Goal: Task Accomplishment & Management: Complete application form

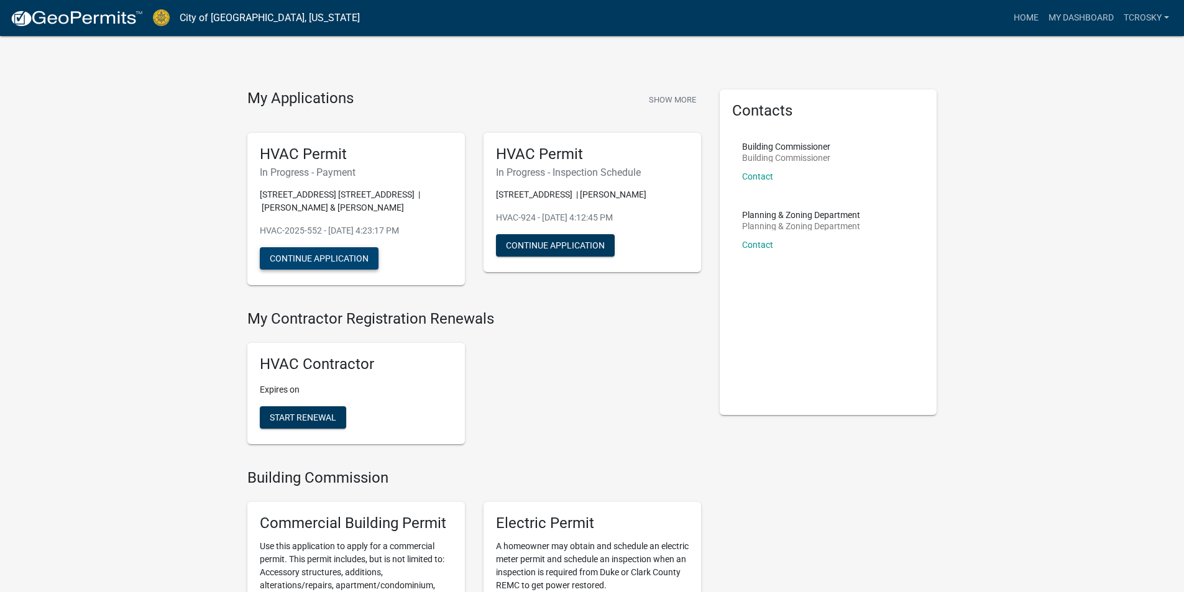
click at [352, 255] on button "Continue Application" at bounding box center [319, 258] width 119 height 22
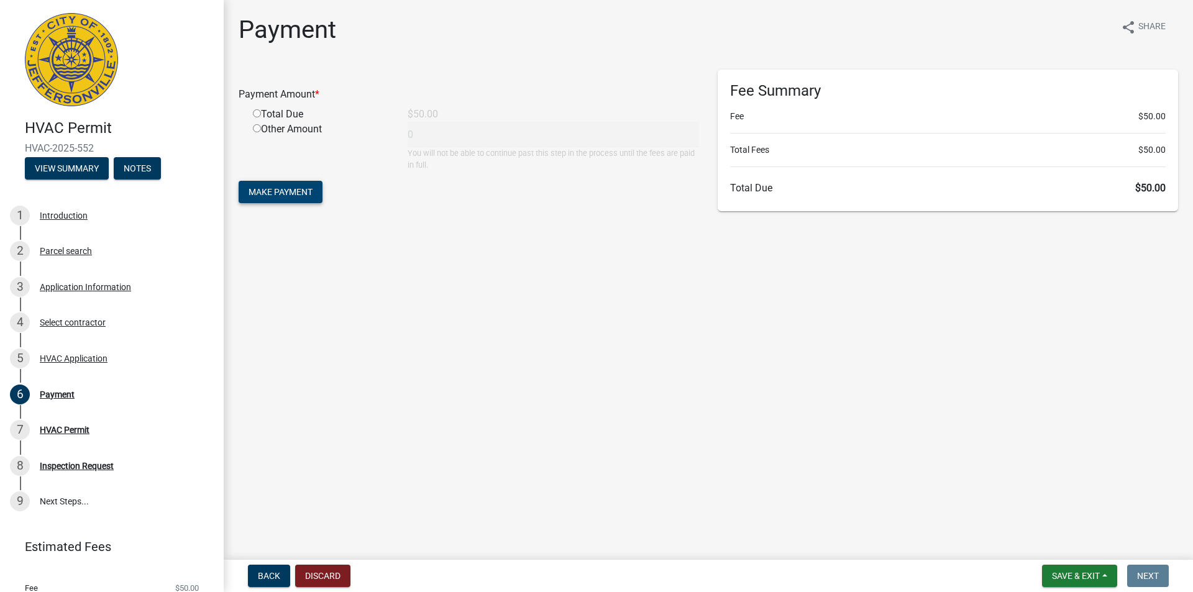
click at [301, 188] on span "Make Payment" at bounding box center [281, 192] width 64 height 10
click at [259, 126] on input "radio" at bounding box center [257, 128] width 8 height 8
radio input "true"
type input "50"
click at [268, 195] on span "Make Payment" at bounding box center [281, 192] width 64 height 10
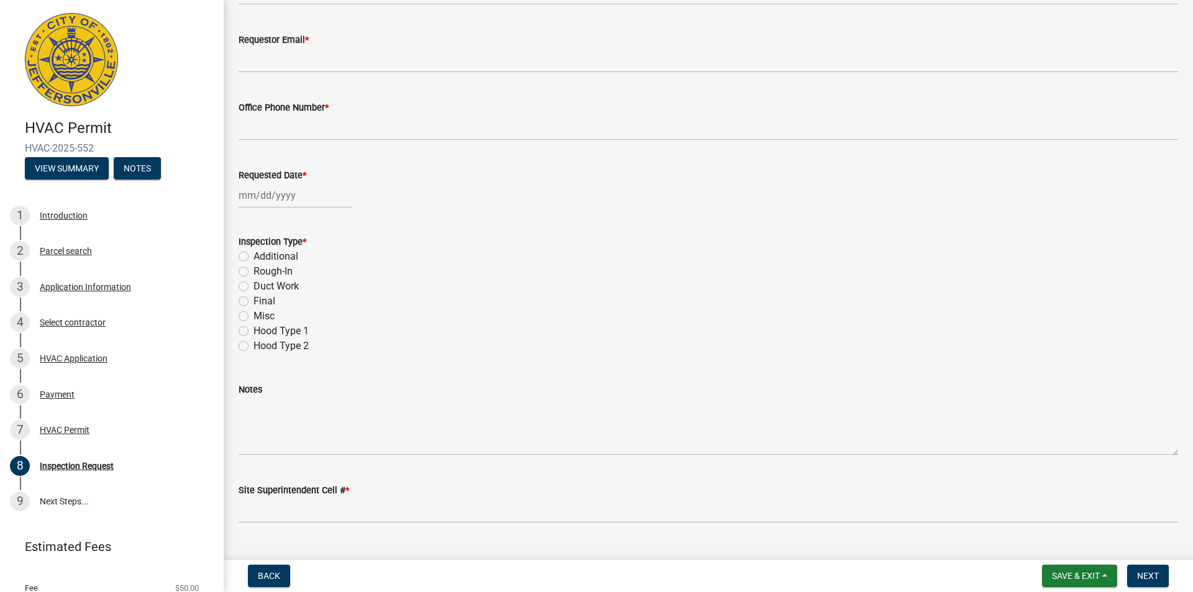
scroll to position [149, 0]
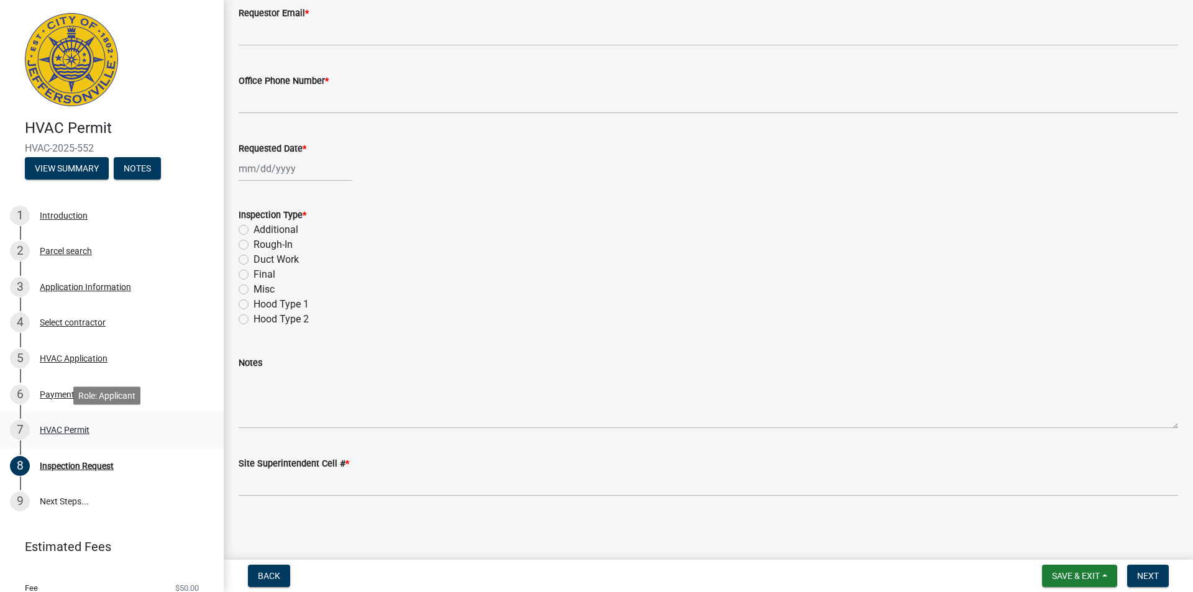
click at [59, 427] on div "HVAC Permit" at bounding box center [65, 430] width 50 height 9
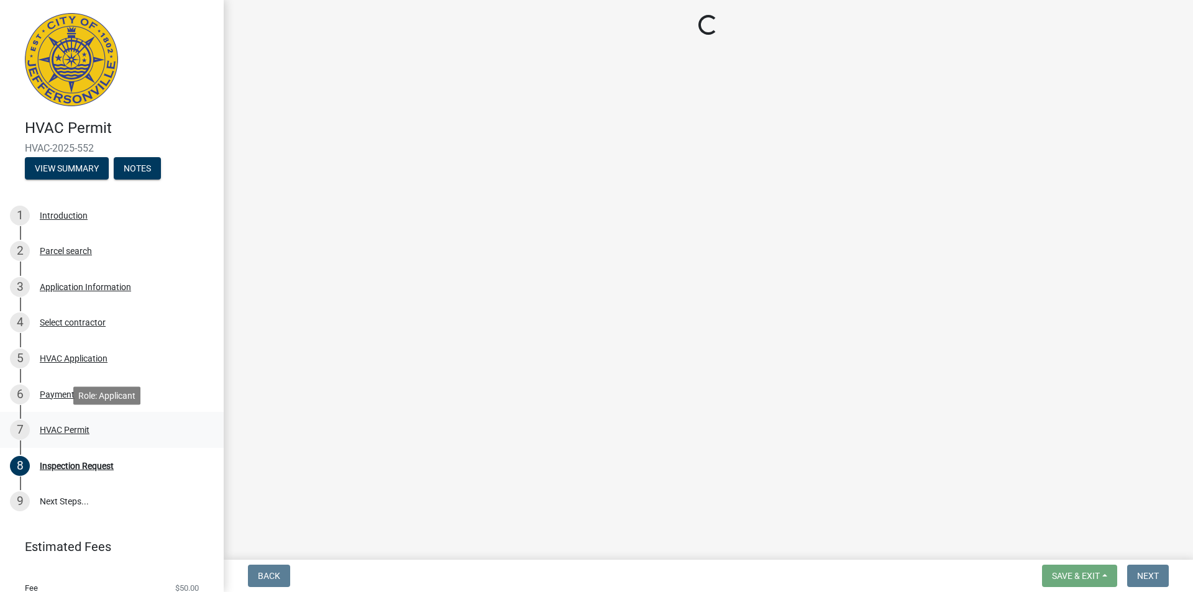
scroll to position [0, 0]
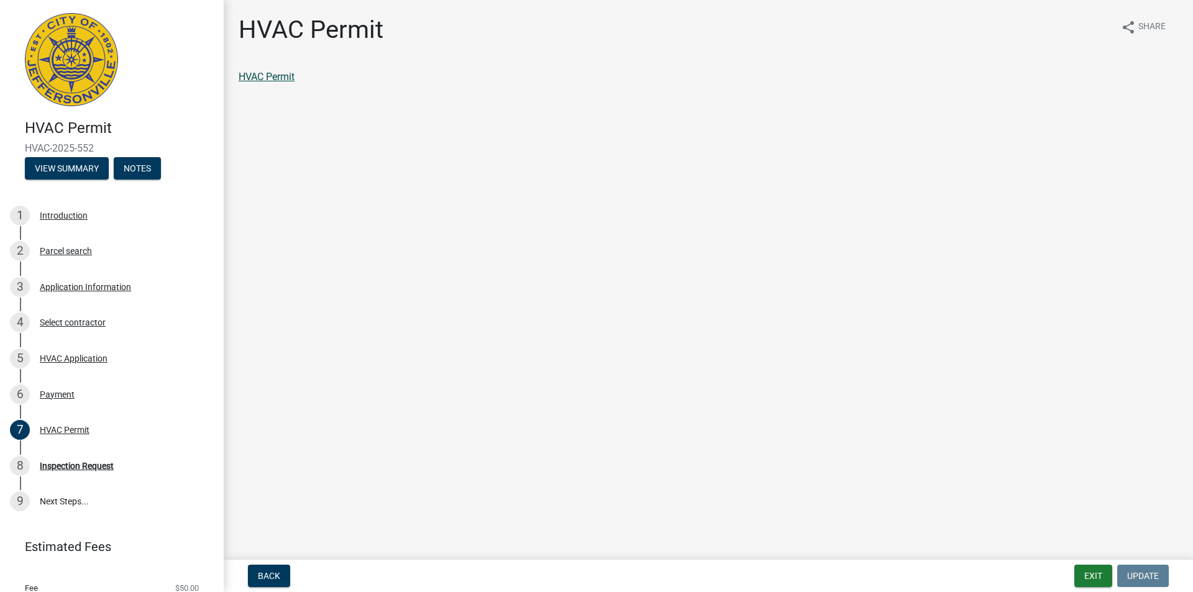
click at [287, 77] on link "HVAC Permit" at bounding box center [267, 77] width 56 height 12
